Goal: Navigation & Orientation: Find specific page/section

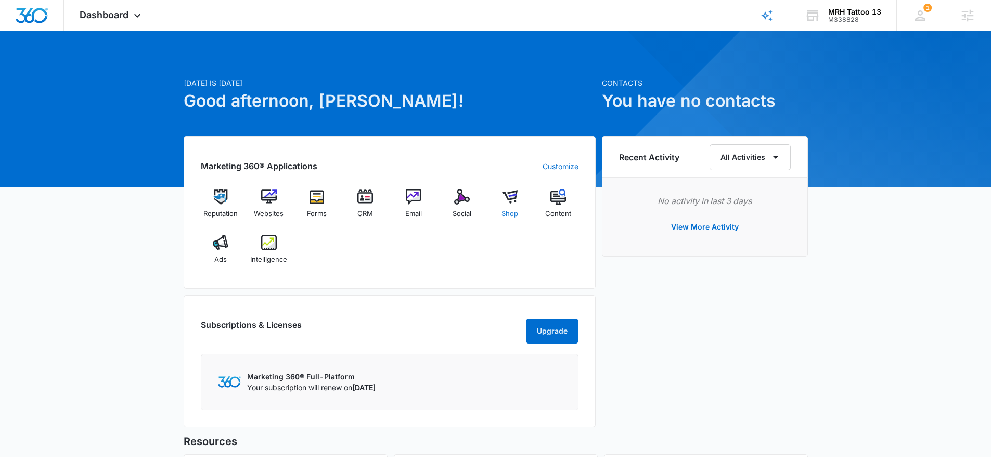
click at [509, 202] on img at bounding box center [510, 197] width 16 height 16
click at [509, 197] on img at bounding box center [510, 197] width 16 height 16
click at [359, 198] on img at bounding box center [366, 197] width 16 height 16
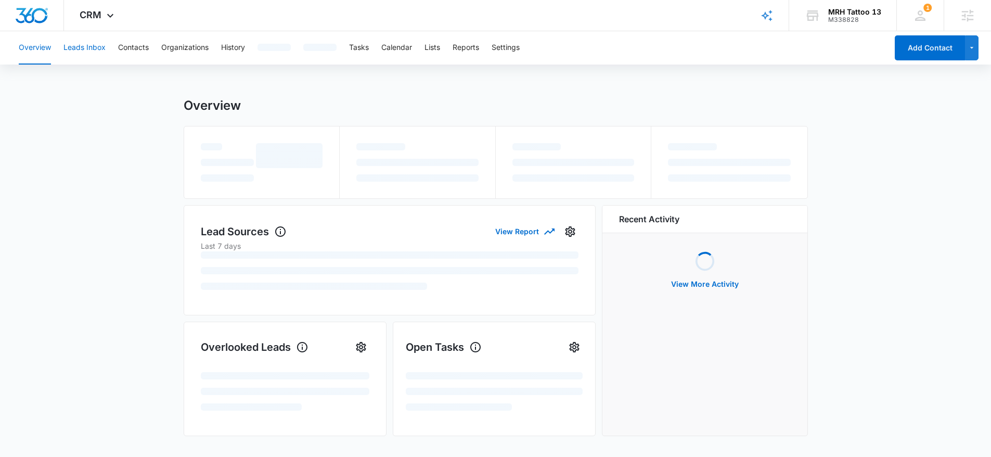
click at [80, 40] on button "Leads Inbox" at bounding box center [84, 47] width 42 height 33
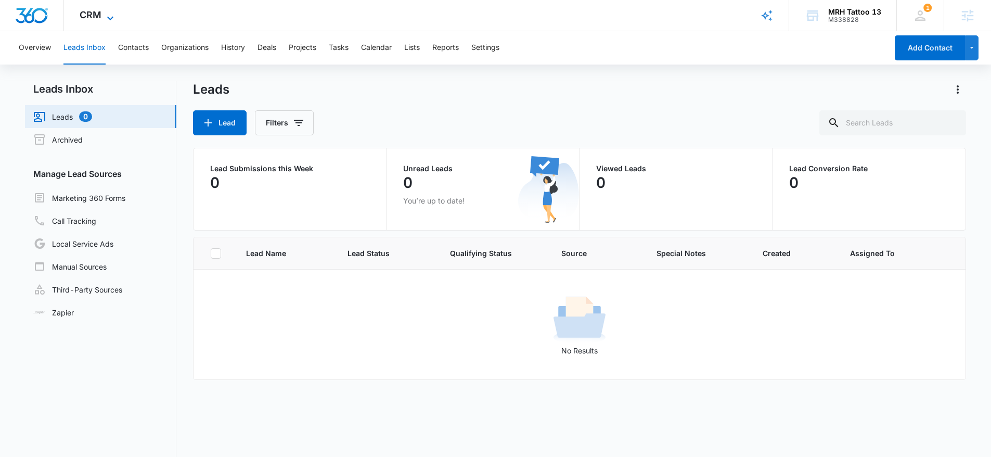
click at [85, 12] on span "CRM" at bounding box center [91, 14] width 22 height 11
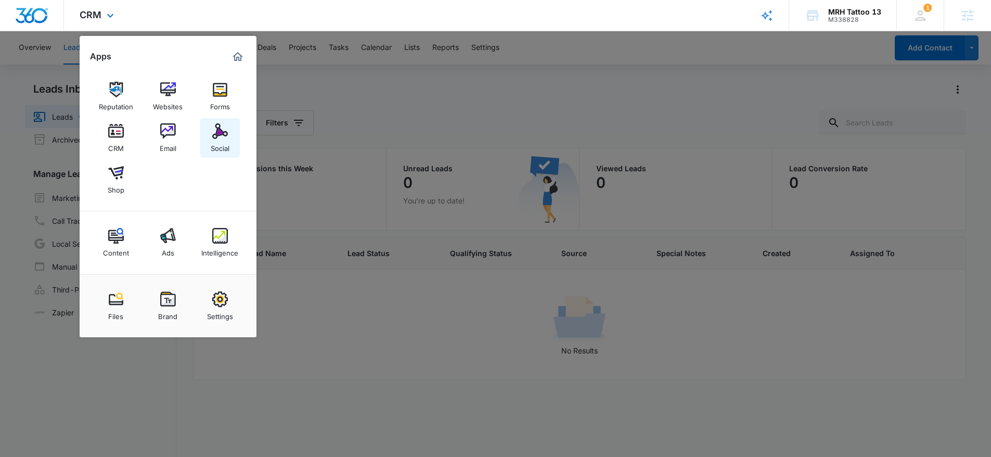
click at [224, 134] on img at bounding box center [220, 131] width 16 height 16
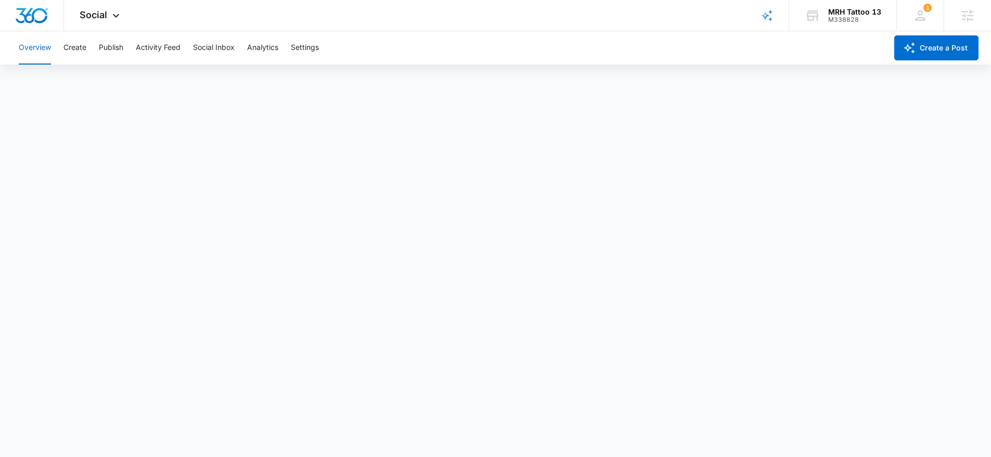
scroll to position [3, 0]
click at [833, 20] on div "M338828" at bounding box center [854, 19] width 53 height 7
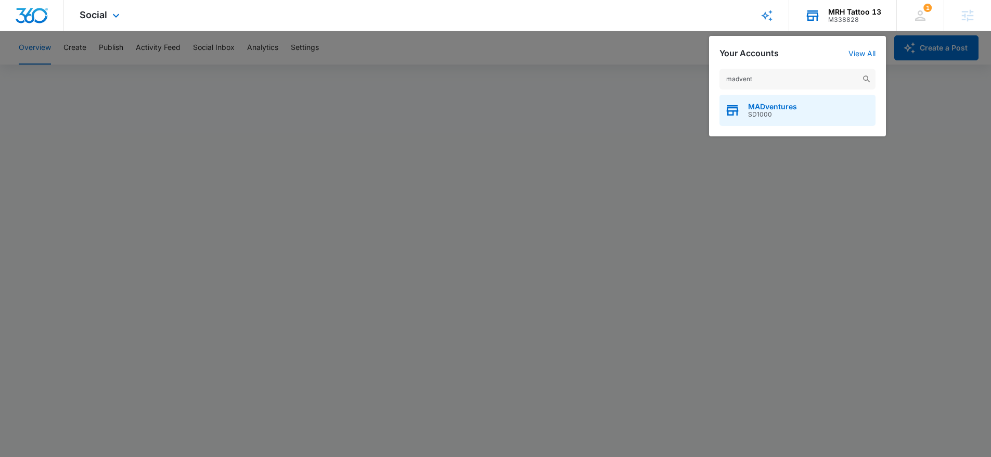
type input "madvent"
click at [758, 111] on span "SD1000" at bounding box center [772, 114] width 49 height 7
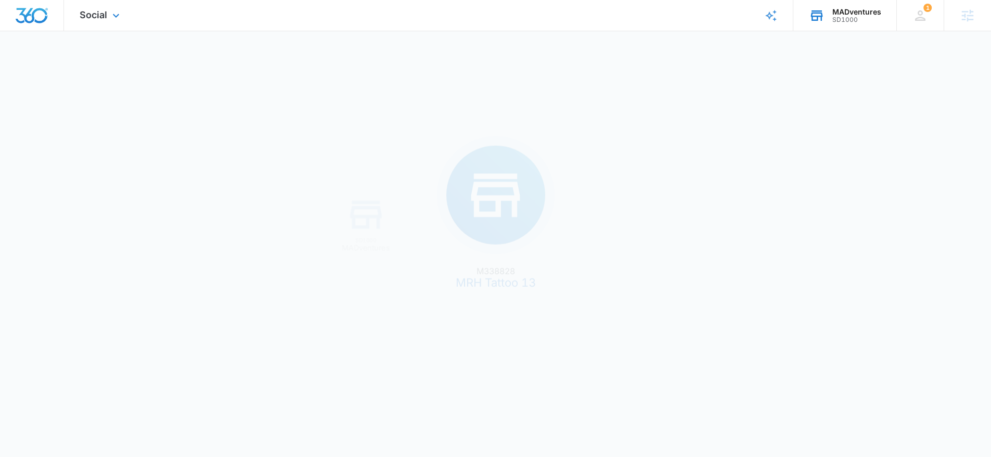
scroll to position [0, 0]
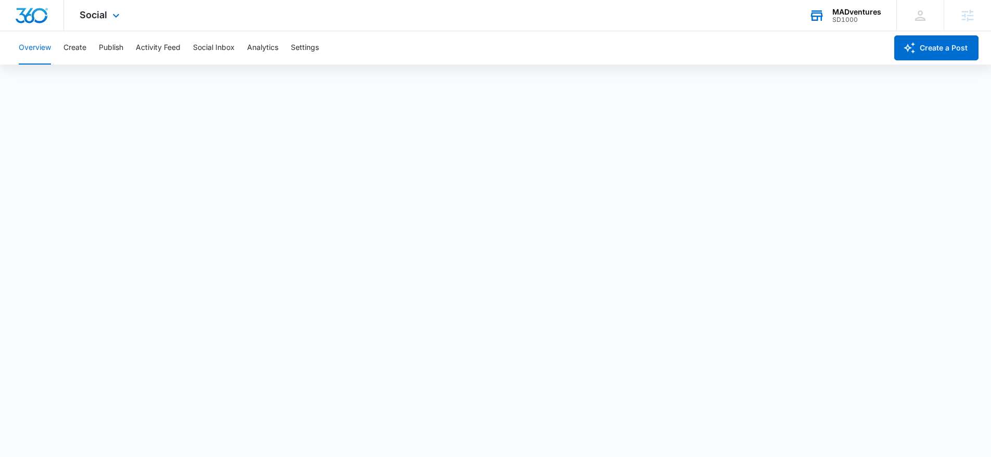
click at [104, 8] on div "Social Apps Reputation Websites Forms CRM Email Social Shop Payments POS Conten…" at bounding box center [101, 15] width 74 height 31
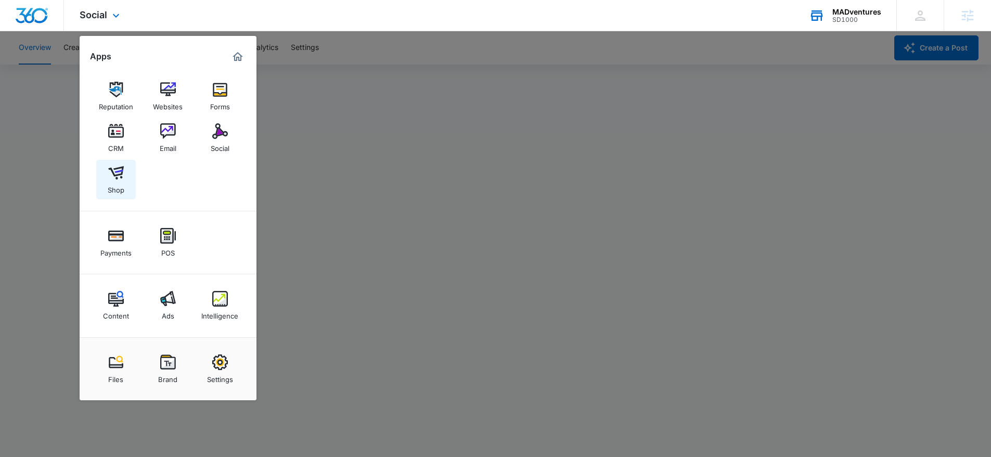
click at [109, 191] on div "Shop" at bounding box center [116, 188] width 17 height 14
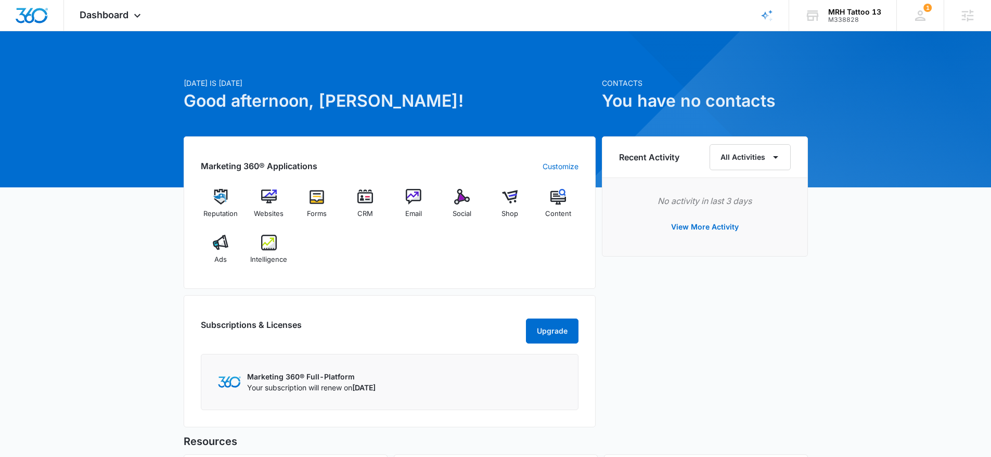
click at [303, 285] on div "Marketing 360® Applications Customize Reputation Websites Forms CRM Email Socia…" at bounding box center [390, 212] width 412 height 152
click at [553, 252] on div "Reputation Websites Forms CRM Email Social Shop Content Ads Intelligence" at bounding box center [390, 230] width 378 height 83
click at [270, 201] on img at bounding box center [269, 197] width 16 height 16
click at [273, 203] on img at bounding box center [269, 197] width 16 height 16
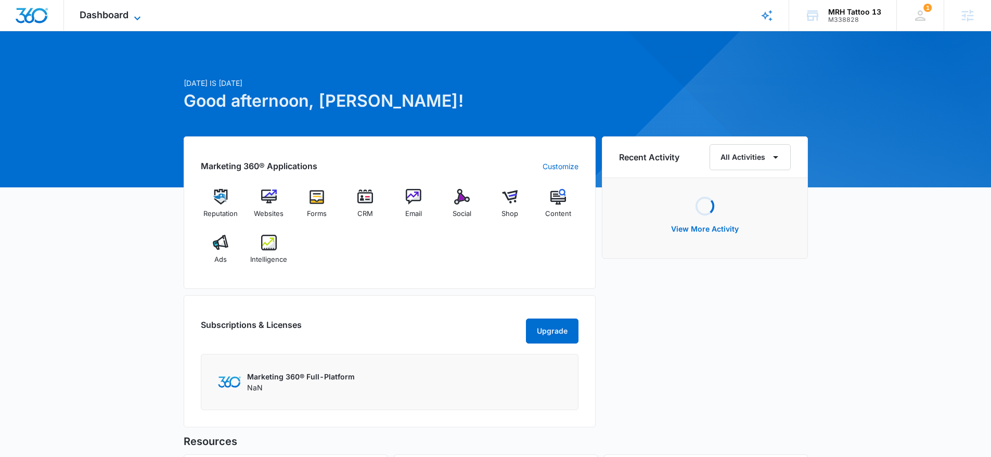
click at [137, 13] on icon at bounding box center [137, 18] width 12 height 12
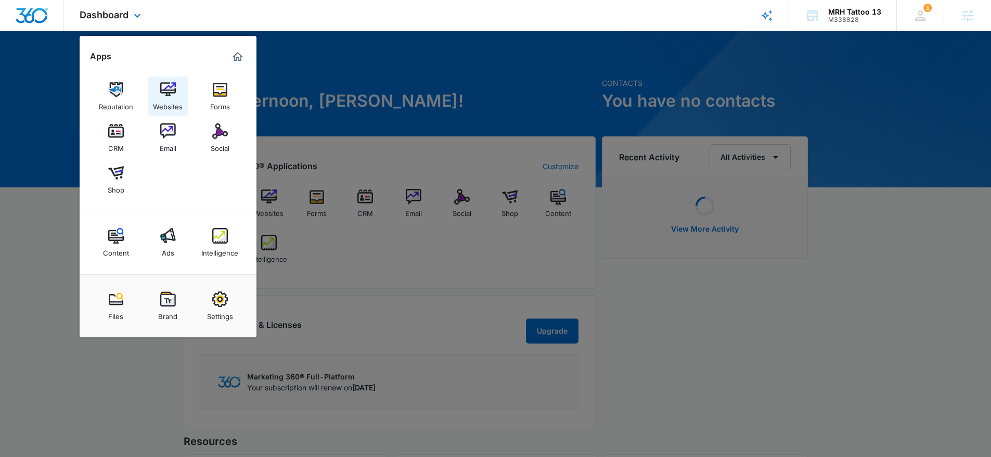
click at [170, 103] on div "Websites" at bounding box center [168, 104] width 30 height 14
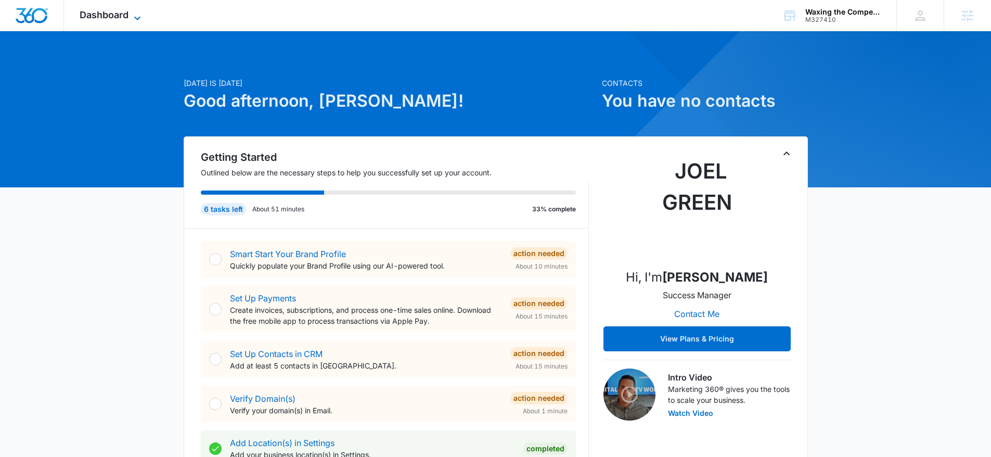
click at [119, 18] on span "Dashboard" at bounding box center [104, 14] width 49 height 11
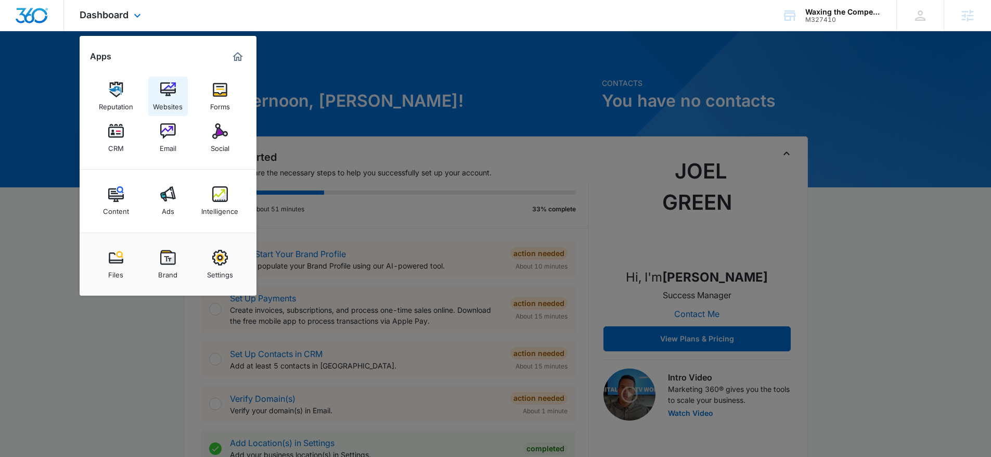
click at [170, 90] on img at bounding box center [168, 90] width 16 height 16
